Goal: Transaction & Acquisition: Purchase product/service

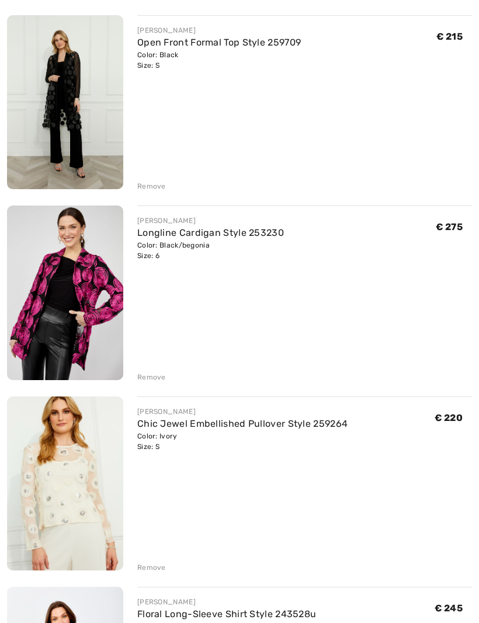
scroll to position [372, 0]
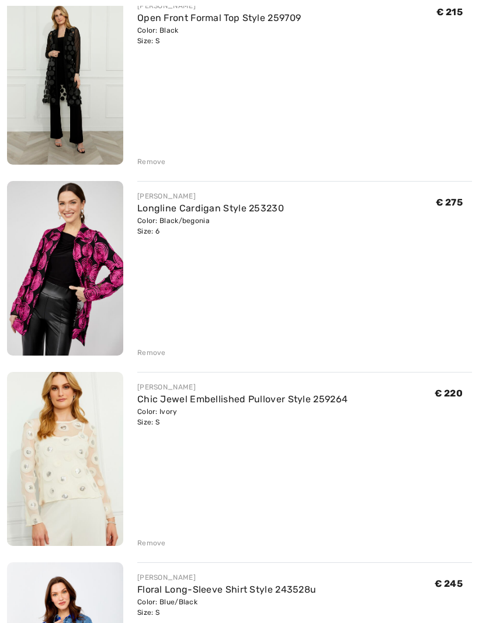
click at [158, 547] on div "Remove" at bounding box center [151, 543] width 29 height 11
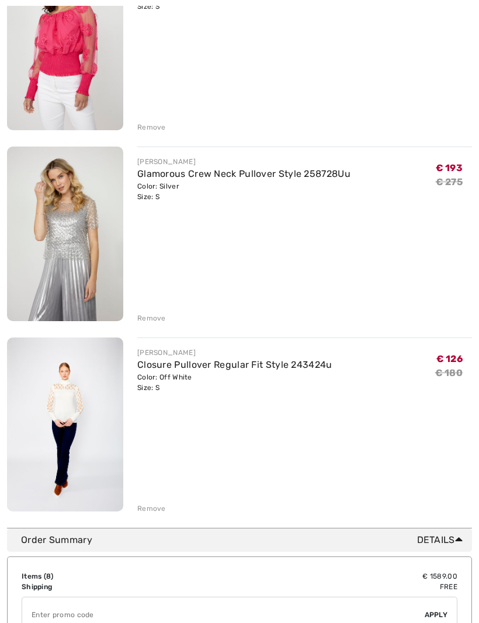
scroll to position [1177, 0]
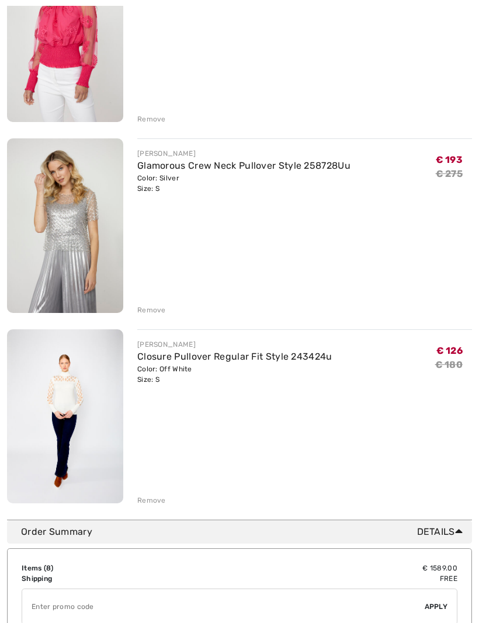
click at [163, 504] on div "Remove" at bounding box center [151, 501] width 29 height 11
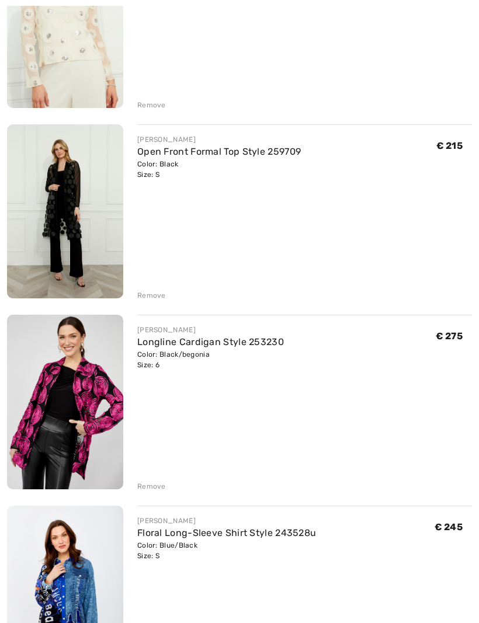
scroll to position [245, 0]
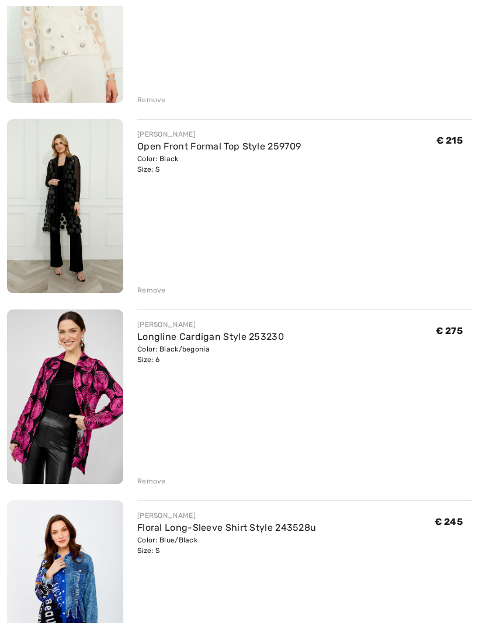
click at [165, 484] on div "Remove" at bounding box center [304, 479] width 334 height 13
click at [159, 487] on div "[PERSON_NAME] Jewel Embellished Pullover Style 259264 Color: Ivory Size: S Fina…" at bounding box center [239, 588] width 465 height 1320
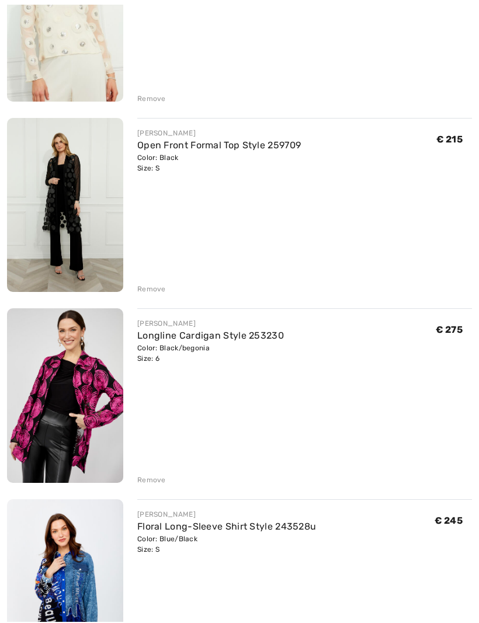
click at [164, 484] on div "Remove" at bounding box center [151, 481] width 29 height 11
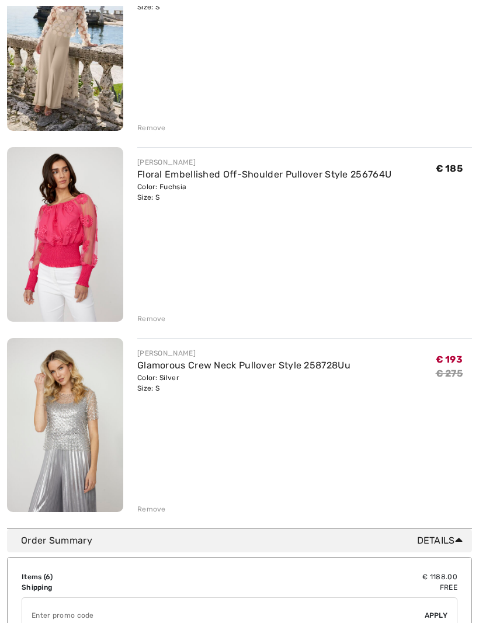
scroll to position [788, 0]
click at [161, 509] on div "Remove" at bounding box center [151, 509] width 29 height 11
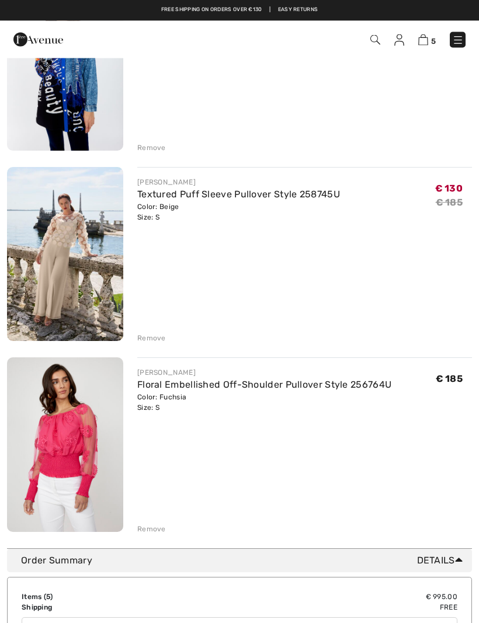
scroll to position [577, 0]
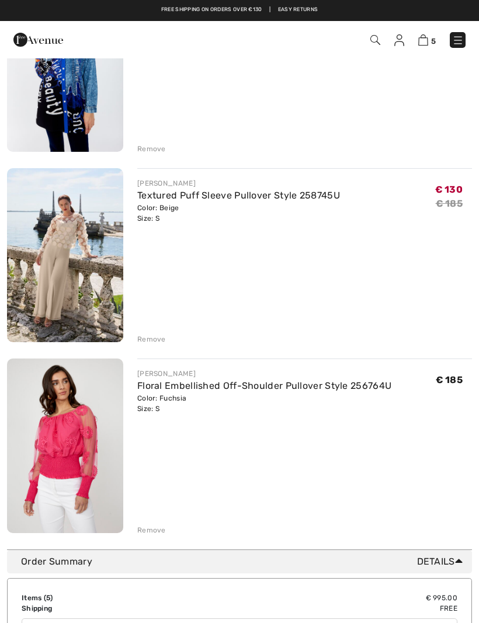
click at [167, 530] on div "Remove" at bounding box center [304, 528] width 334 height 13
click at [160, 531] on div "Remove" at bounding box center [151, 530] width 29 height 11
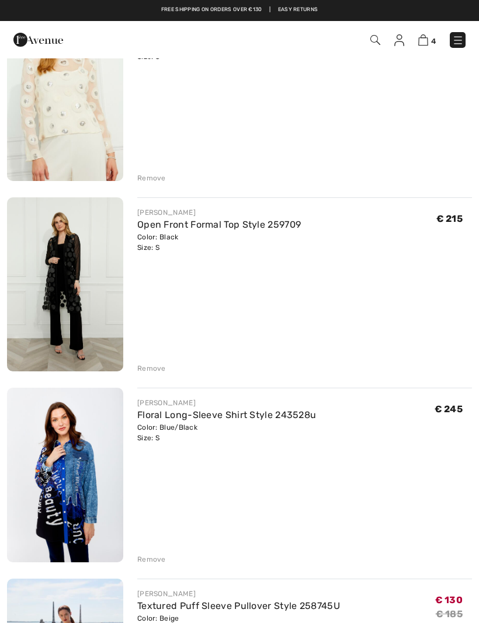
scroll to position [166, 0]
click at [165, 373] on div "Remove" at bounding box center [304, 367] width 334 height 13
click at [162, 375] on div "[PERSON_NAME] Jewel Embellished Pullover Style 259264 Color: Ivory Size: S Fina…" at bounding box center [239, 381] width 465 height 748
click at [157, 378] on div "[PERSON_NAME] Jewel Embellished Pullover Style 259264 Color: Ivory Size: S Fina…" at bounding box center [239, 381] width 465 height 748
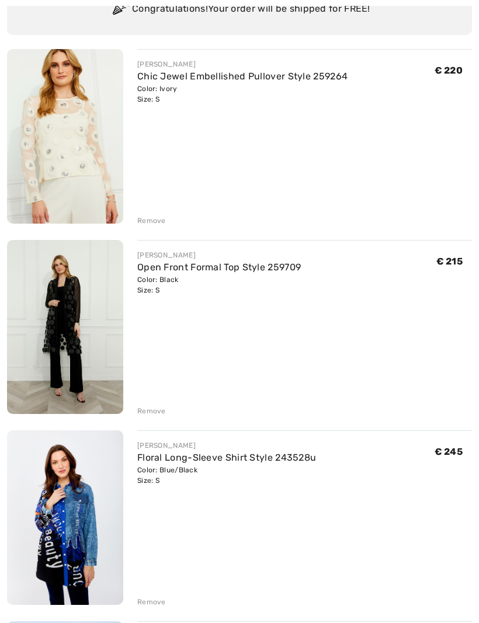
scroll to position [127, 0]
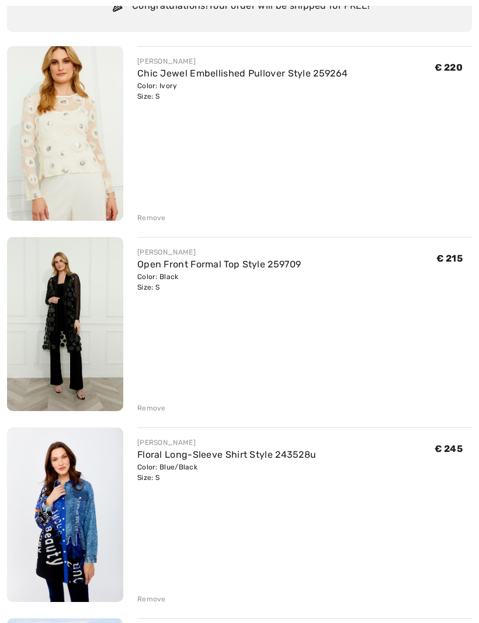
click at [158, 416] on div "[PERSON_NAME] Jewel Embellished Pullover Style 259264 Color: Ivory Size: S Fina…" at bounding box center [239, 420] width 465 height 748
click at [165, 410] on div "Remove" at bounding box center [304, 406] width 334 height 13
click at [166, 408] on div "Remove" at bounding box center [304, 406] width 334 height 13
click at [159, 414] on div "[PERSON_NAME] Jewel Embellished Pullover Style 259264 Color: Ivory Size: S Fina…" at bounding box center [239, 420] width 465 height 748
click at [158, 413] on div "Remove" at bounding box center [151, 408] width 29 height 11
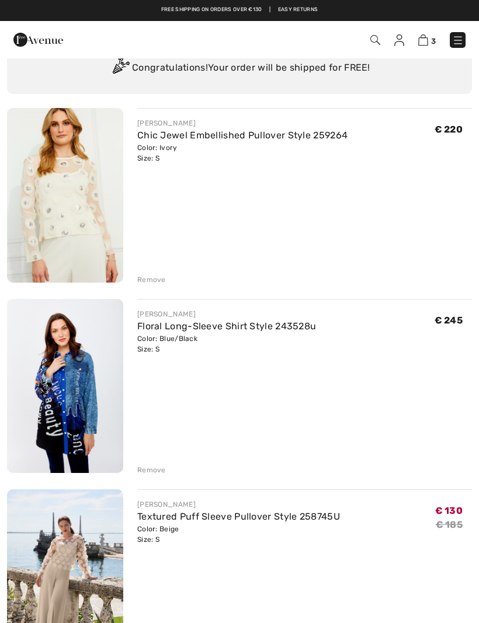
scroll to position [0, 0]
